Goal: Book appointment/travel/reservation

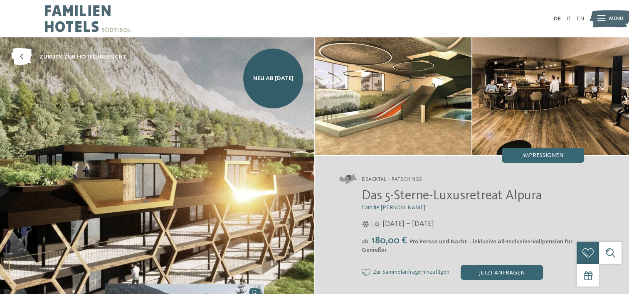
click at [609, 13] on div "Menü" at bounding box center [616, 19] width 14 height 19
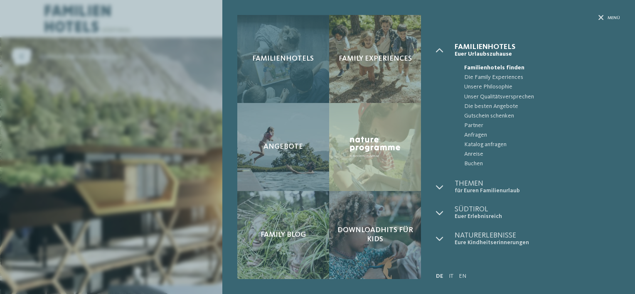
click at [285, 81] on div "Familienhotels" at bounding box center [283, 59] width 92 height 88
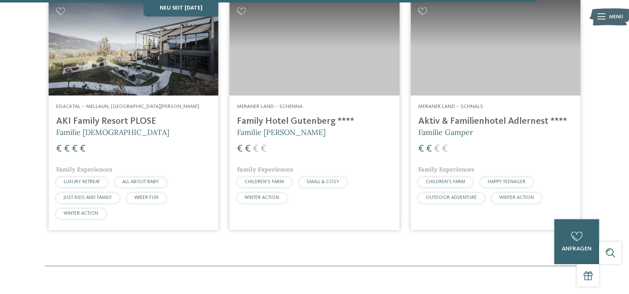
scroll to position [2195, 0]
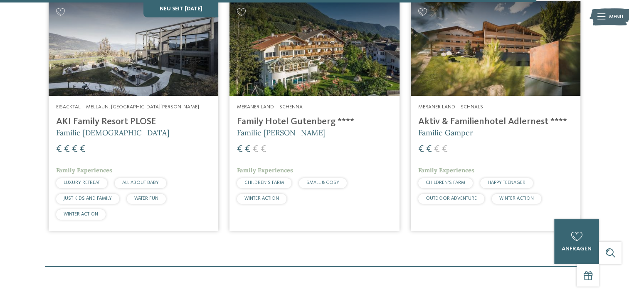
click at [136, 94] on img at bounding box center [134, 49] width 170 height 96
click at [113, 64] on img at bounding box center [134, 49] width 170 height 96
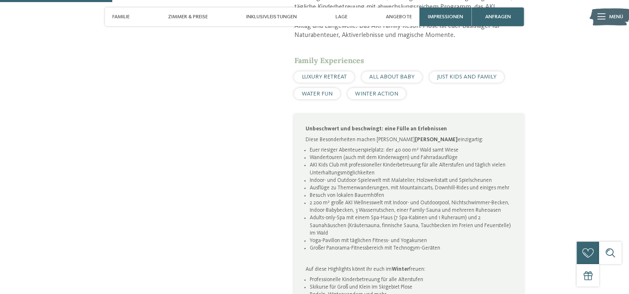
scroll to position [477, 0]
